Goal: Transaction & Acquisition: Obtain resource

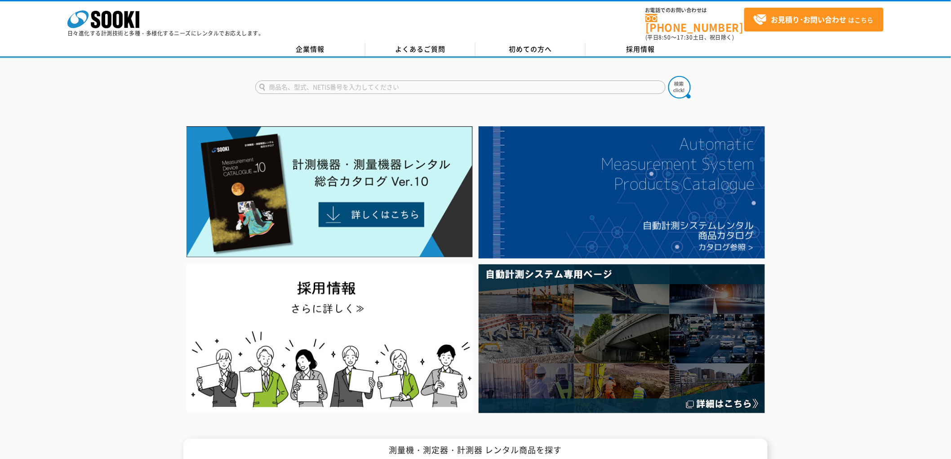
click at [414, 80] on input "text" at bounding box center [460, 86] width 410 height 13
type input "騒音計"
click at [668, 76] on button at bounding box center [679, 87] width 22 height 22
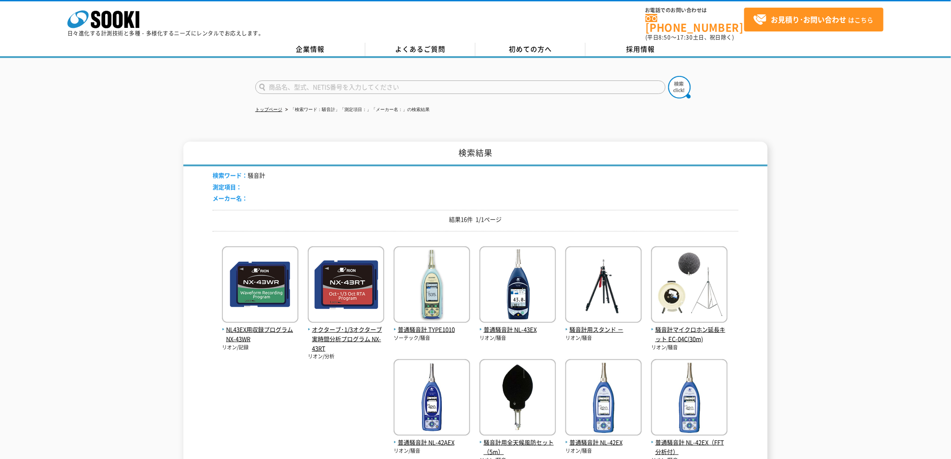
click at [383, 80] on input "text" at bounding box center [460, 86] width 410 height 13
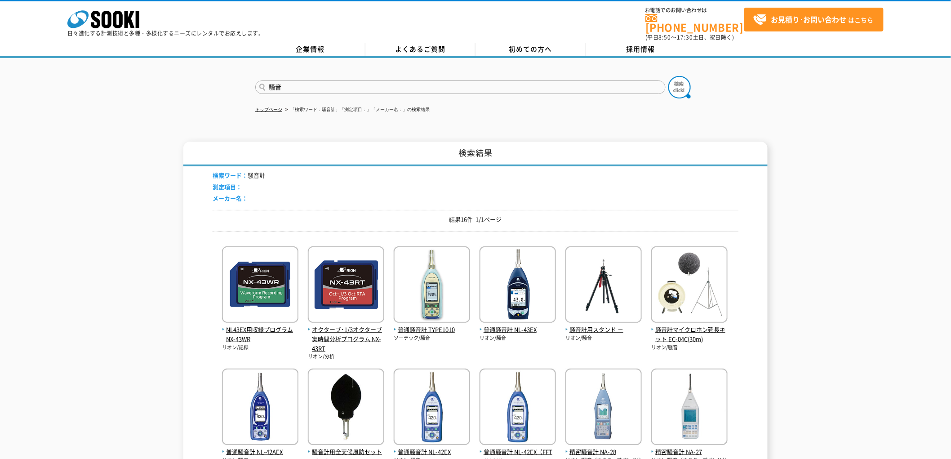
type input "騒音"
click at [668, 76] on button at bounding box center [679, 87] width 22 height 22
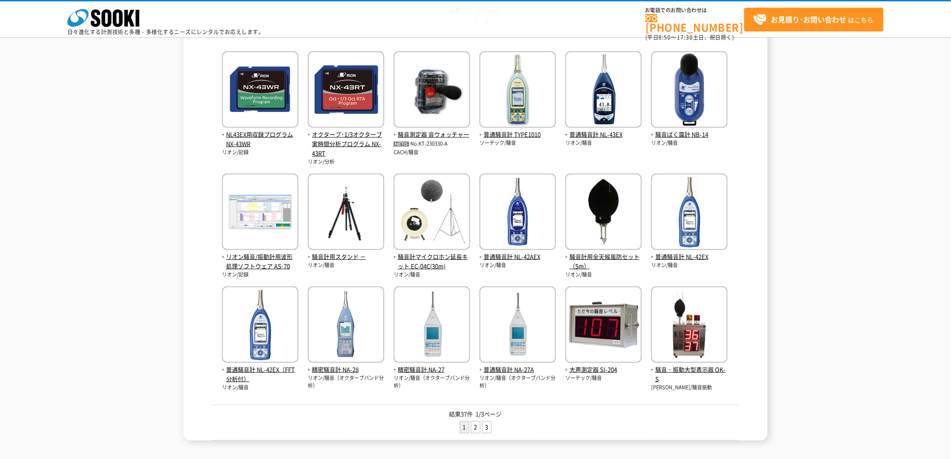
scroll to position [150, 0]
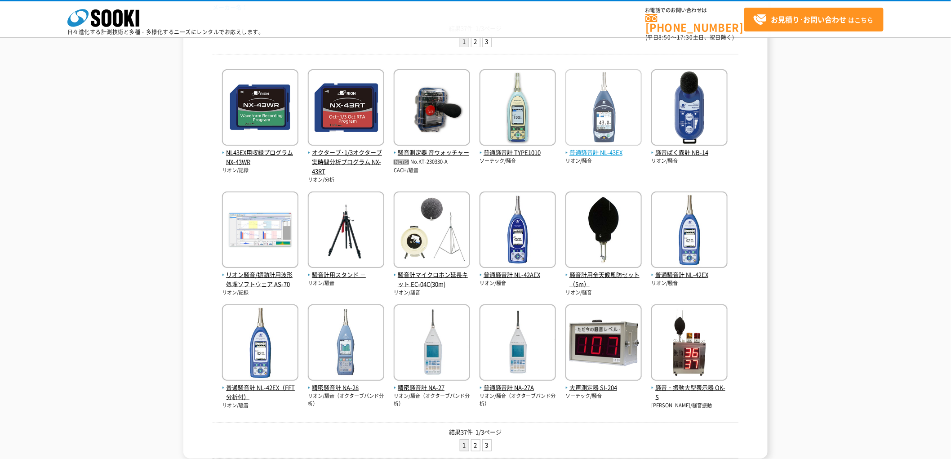
click at [586, 127] on img at bounding box center [603, 108] width 76 height 79
click at [263, 384] on span "普通騒音計 NL-42EX（FFT分析付）" at bounding box center [260, 392] width 76 height 19
click at [473, 446] on link "2" at bounding box center [475, 445] width 9 height 11
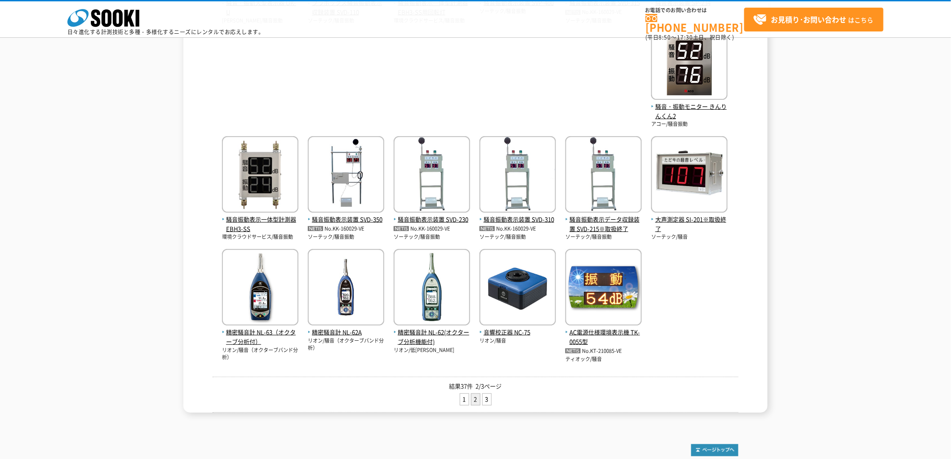
scroll to position [280, 0]
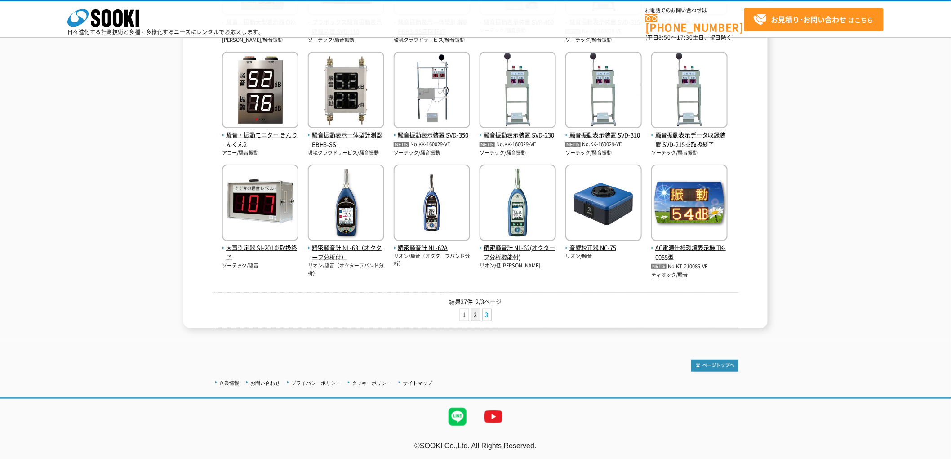
click at [487, 314] on link "3" at bounding box center [487, 314] width 9 height 11
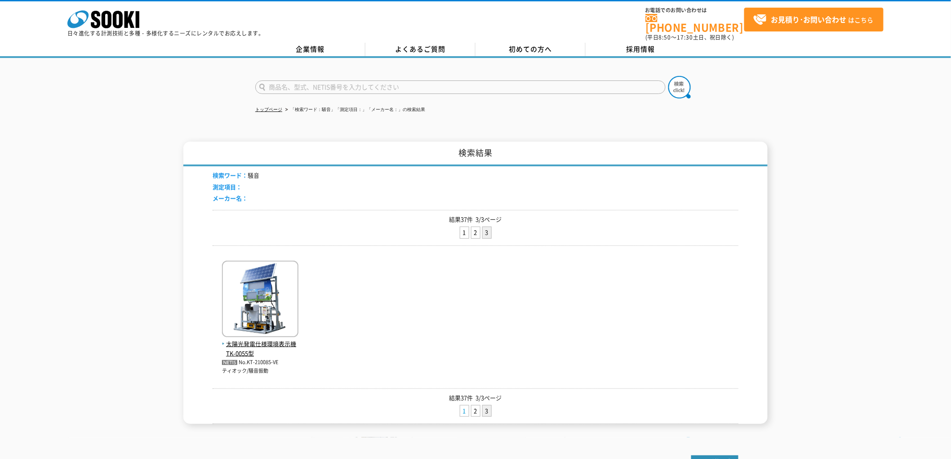
click at [463, 405] on link "1" at bounding box center [464, 410] width 9 height 11
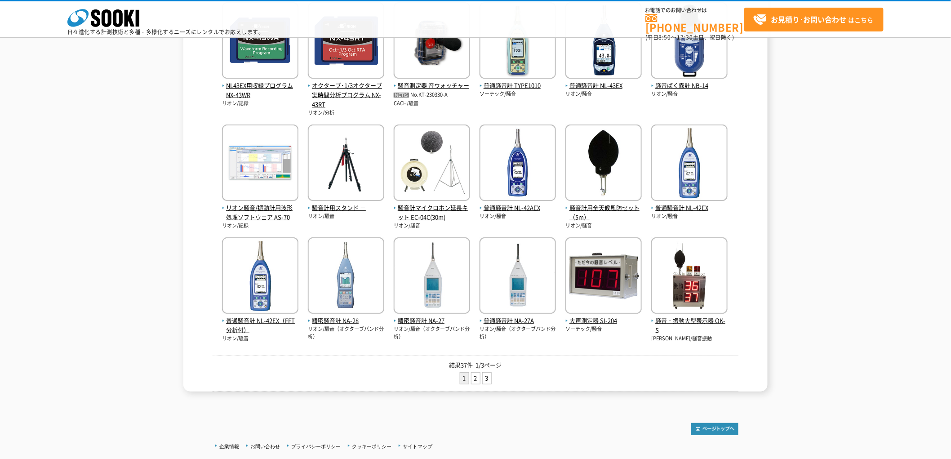
scroll to position [200, 0]
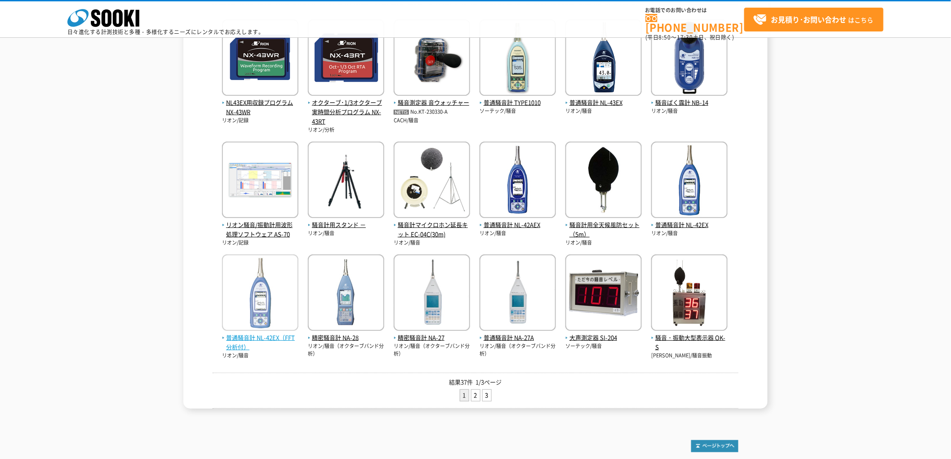
click at [278, 336] on span "普通騒音計 NL-42EX（FFT分析付）" at bounding box center [260, 342] width 76 height 19
